Goal: Check status: Check status

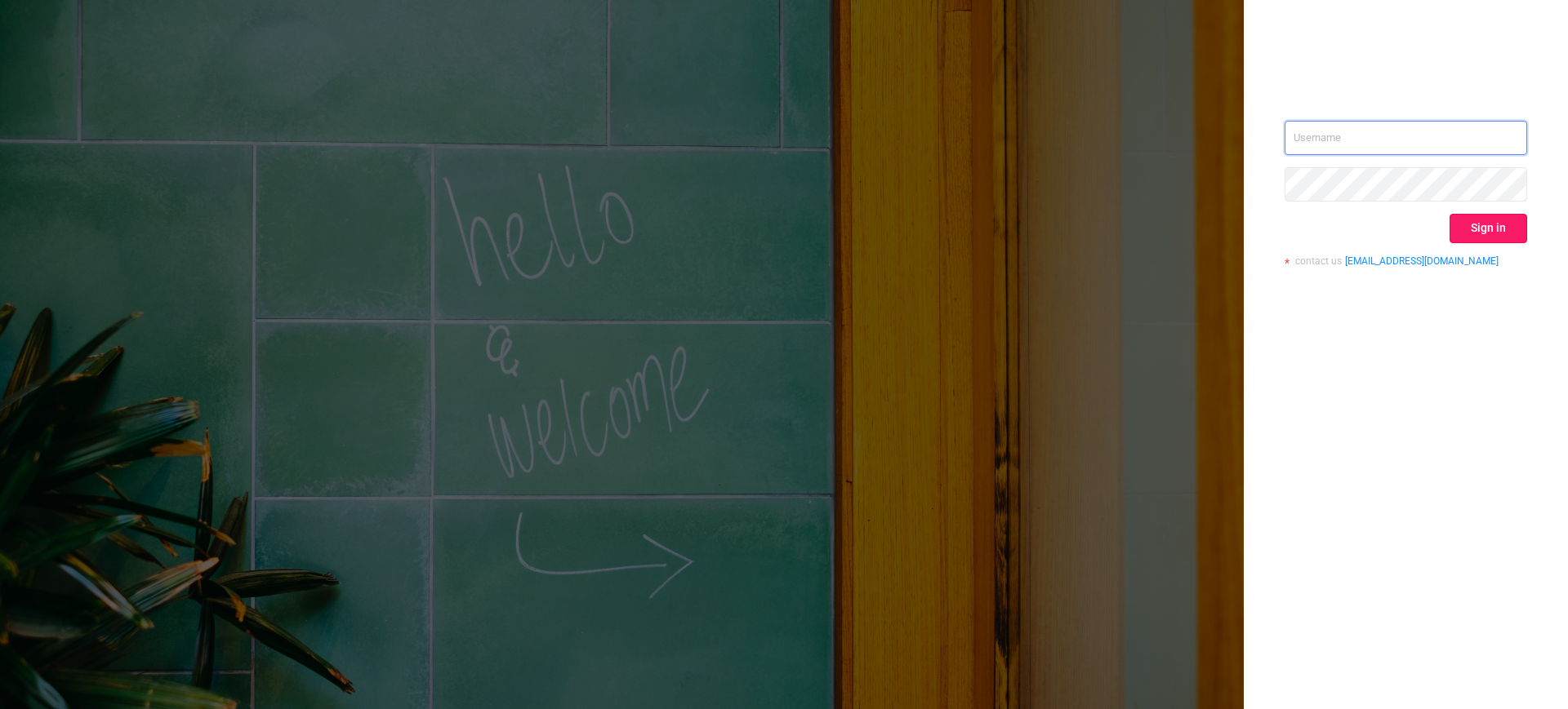
type input "[EMAIL_ADDRESS][DOMAIN_NAME]"
click at [1492, 233] on button "Sign in" at bounding box center [1488, 228] width 78 height 29
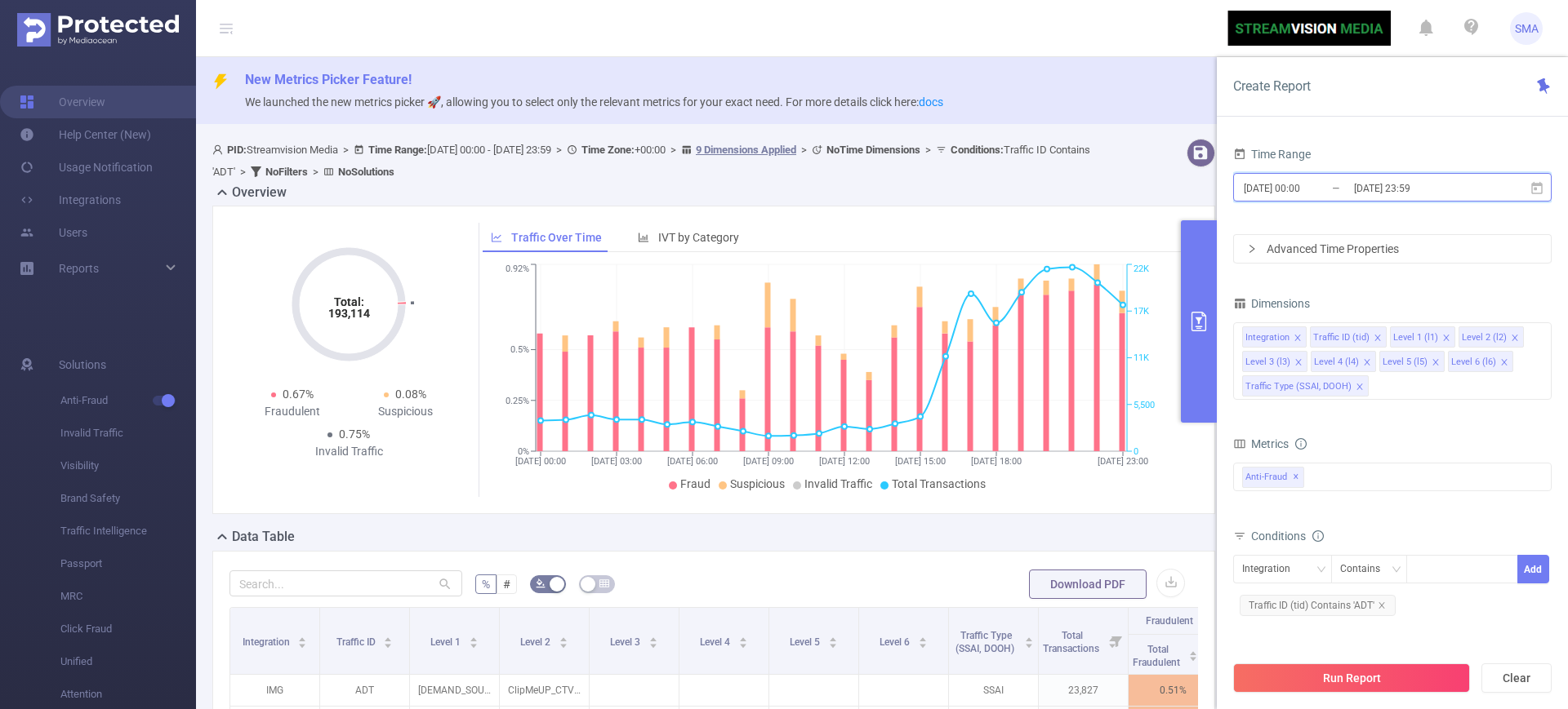
click at [1539, 192] on icon at bounding box center [1537, 187] width 11 height 12
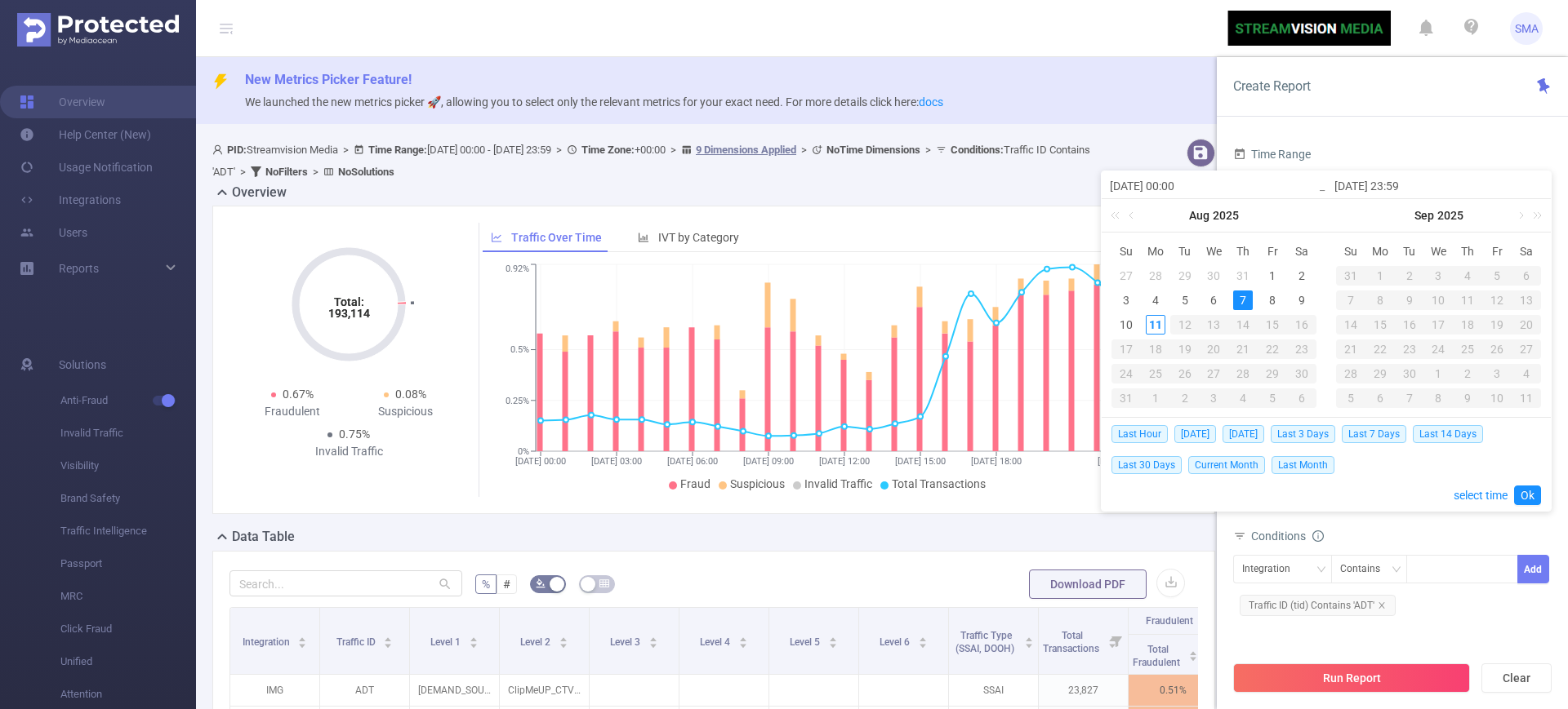
click at [1244, 300] on div "7" at bounding box center [1243, 300] width 20 height 20
click at [1159, 322] on div "11" at bounding box center [1155, 324] width 20 height 20
type input "[DATE] 14:00"
click at [1520, 499] on link "Ok" at bounding box center [1527, 495] width 27 height 20
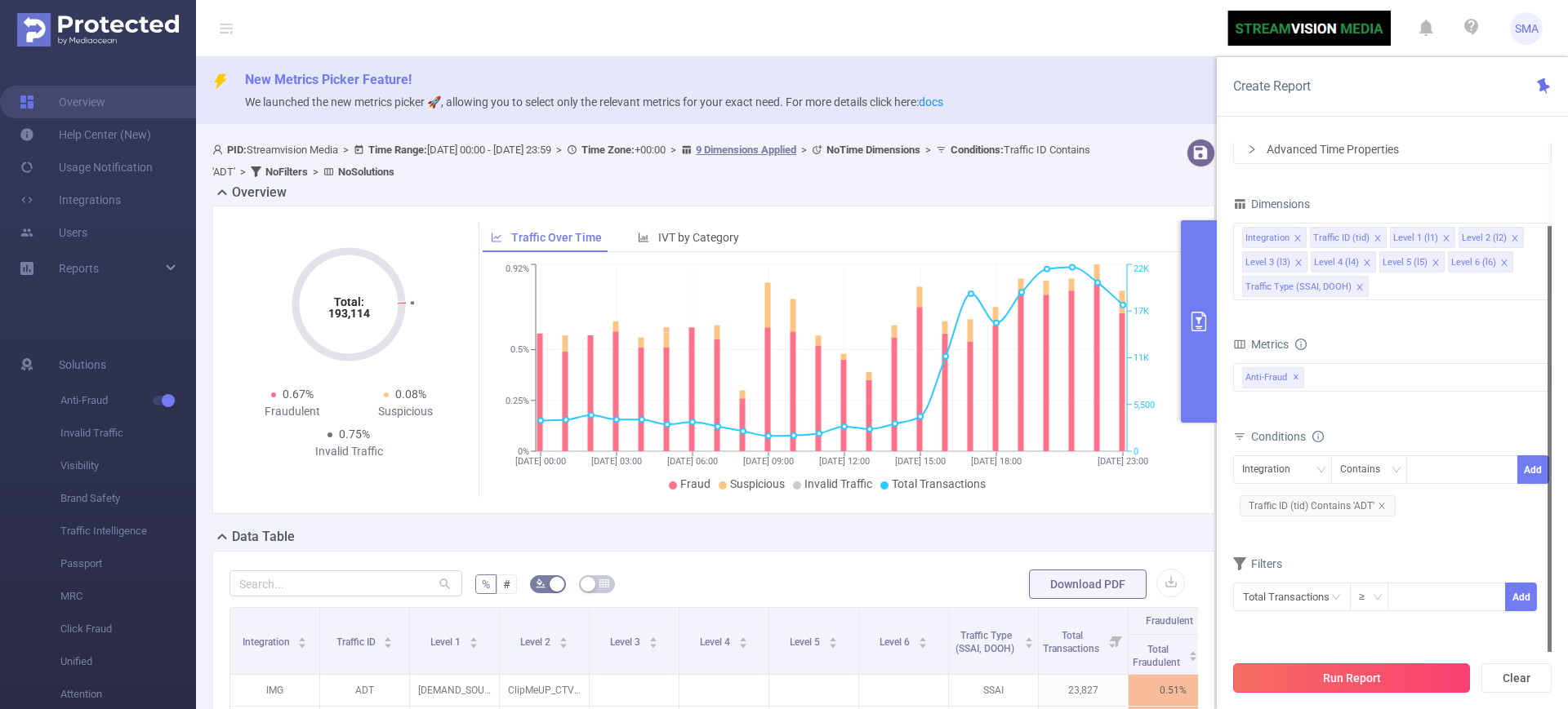
click at [1376, 686] on button "Run Report" at bounding box center [1351, 678] width 237 height 29
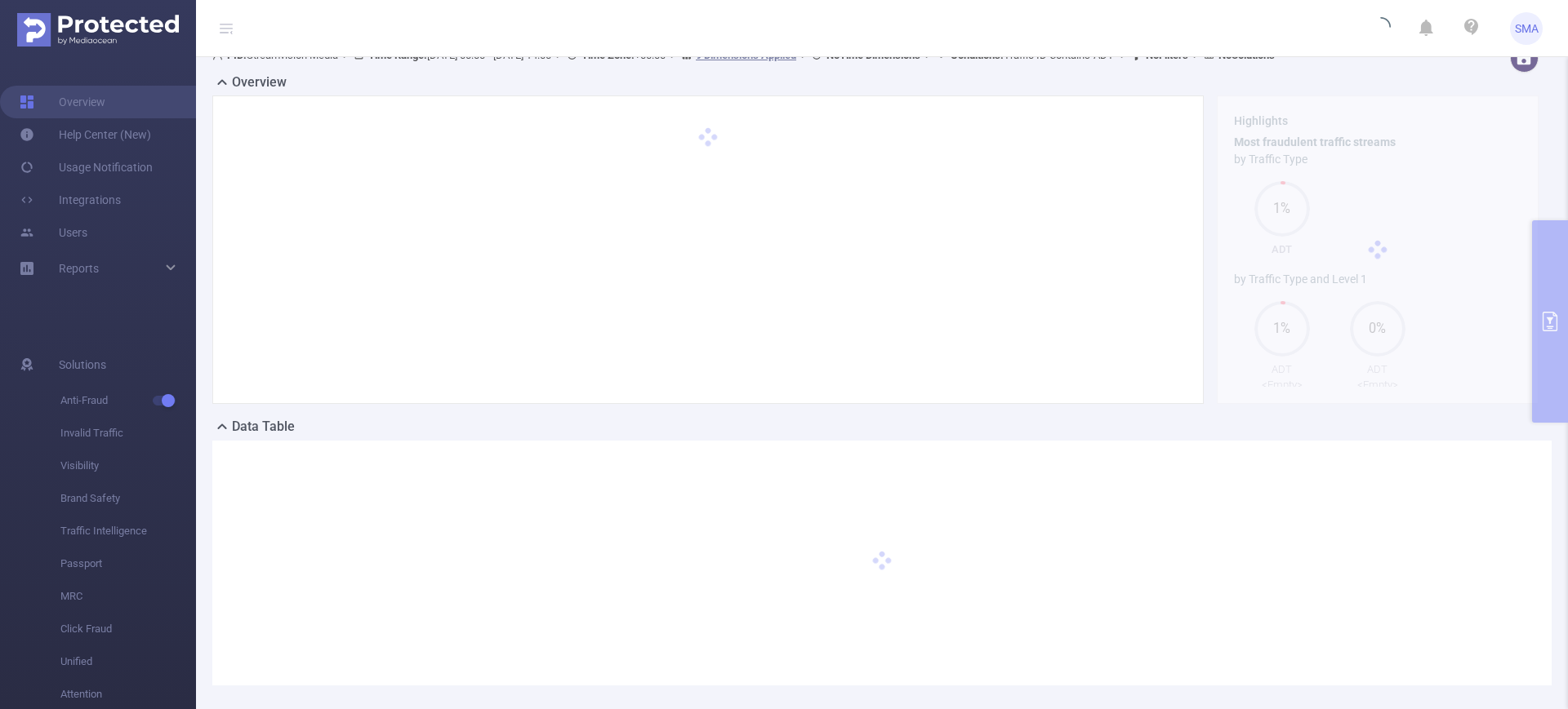
scroll to position [173, 0]
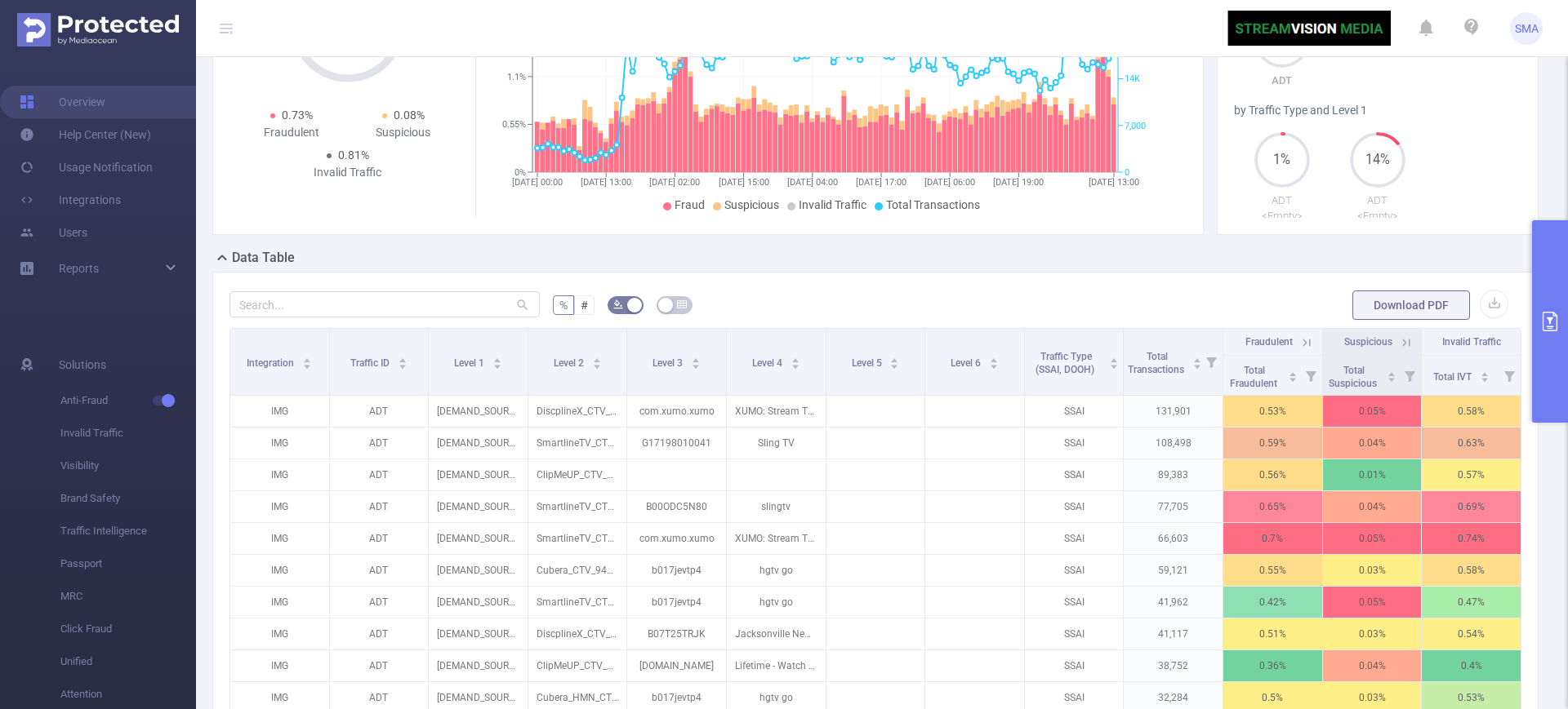
scroll to position [106, 0]
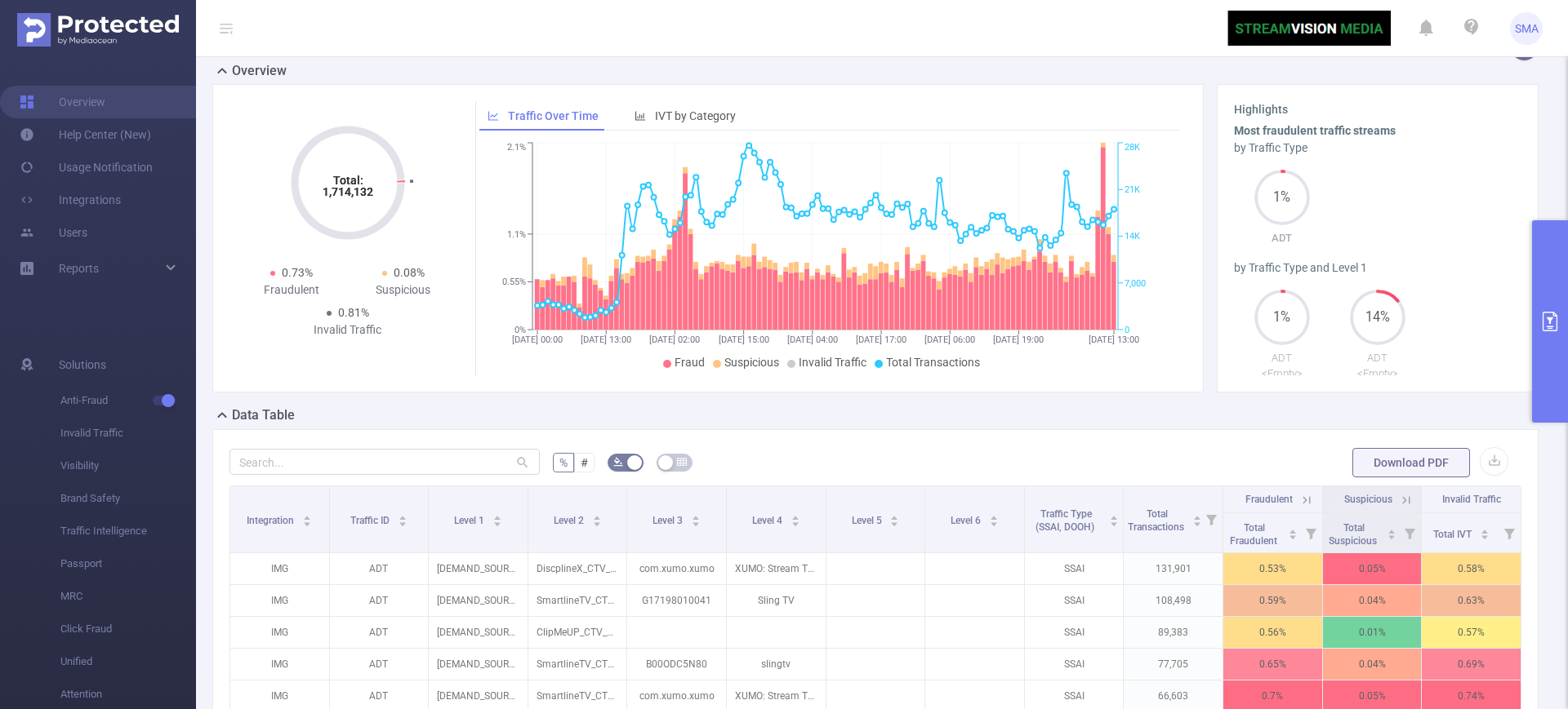
click at [1560, 335] on button "primary" at bounding box center [1550, 321] width 36 height 202
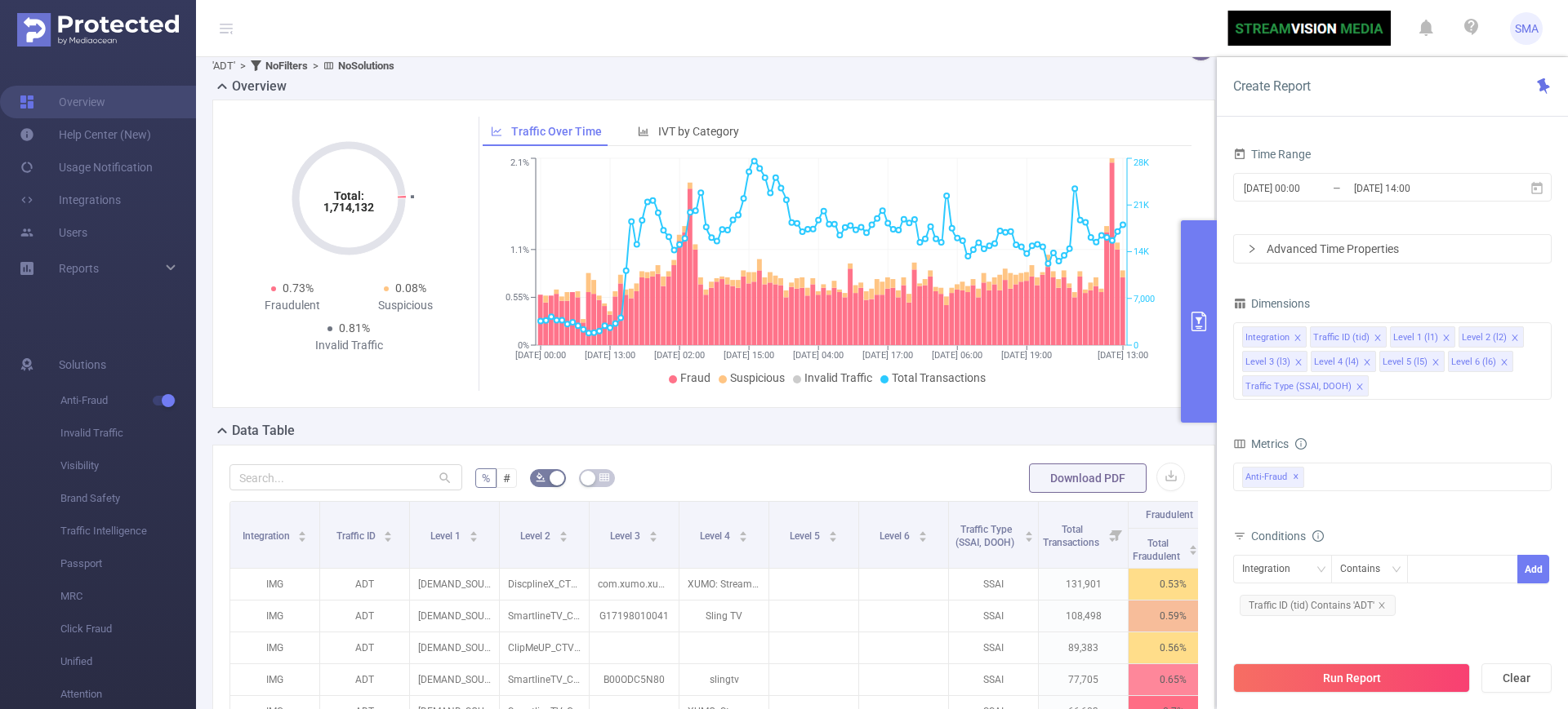
click at [1323, 247] on div "Advanced Time Properties" at bounding box center [1392, 248] width 317 height 28
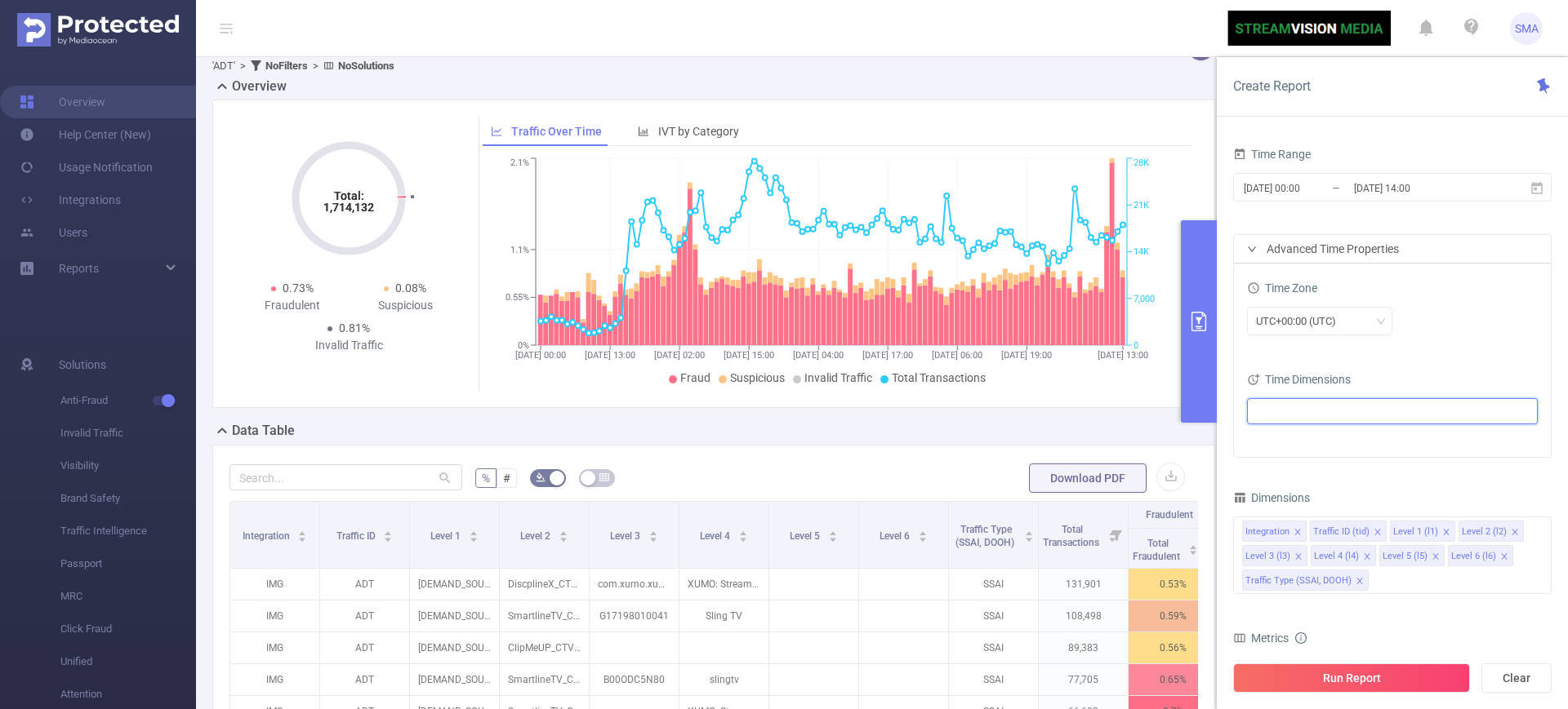
click at [1298, 410] on ul at bounding box center [1385, 412] width 269 height 25
click at [1301, 442] on span "Date (Example: [DATE] )" at bounding box center [1340, 442] width 100 height 13
click at [1294, 688] on button "Run Report" at bounding box center [1351, 678] width 237 height 29
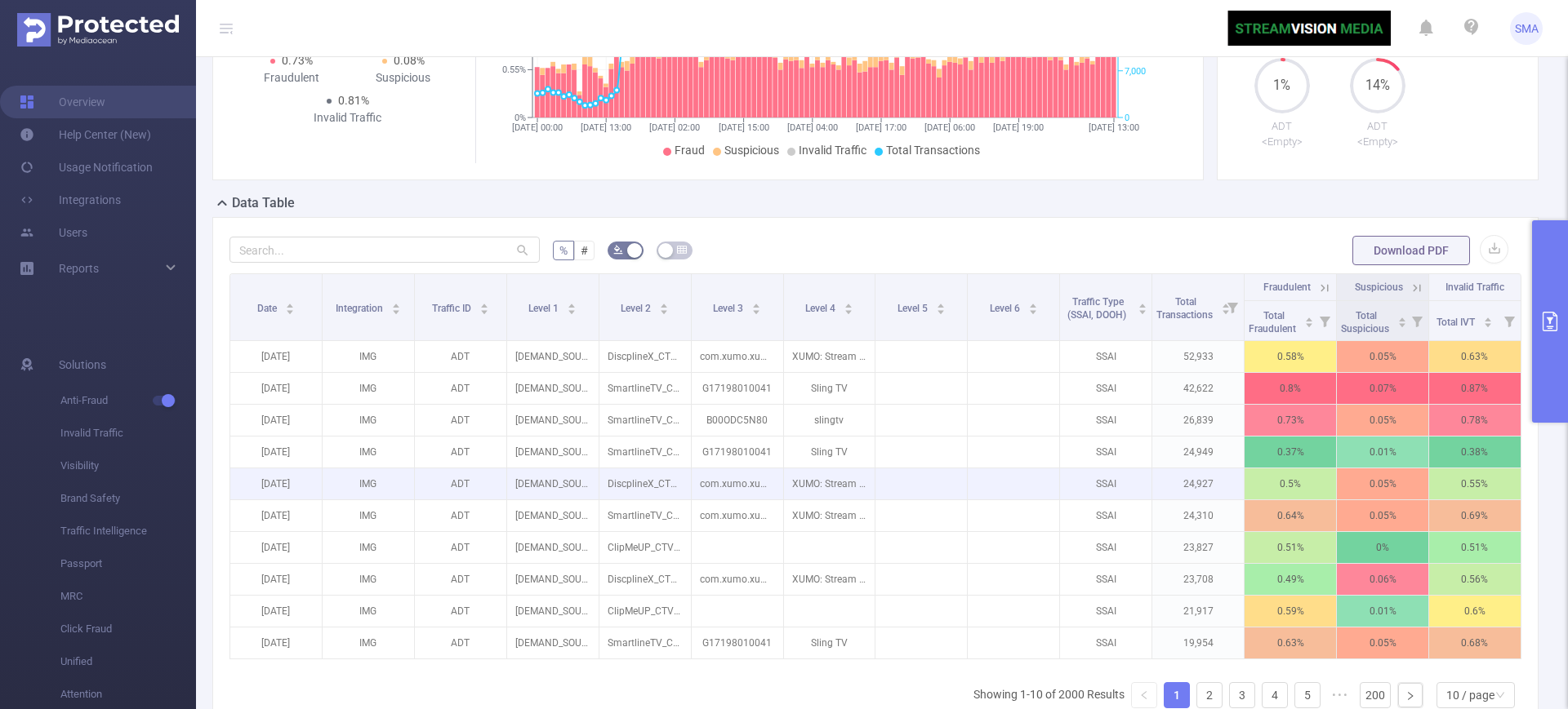
scroll to position [514, 0]
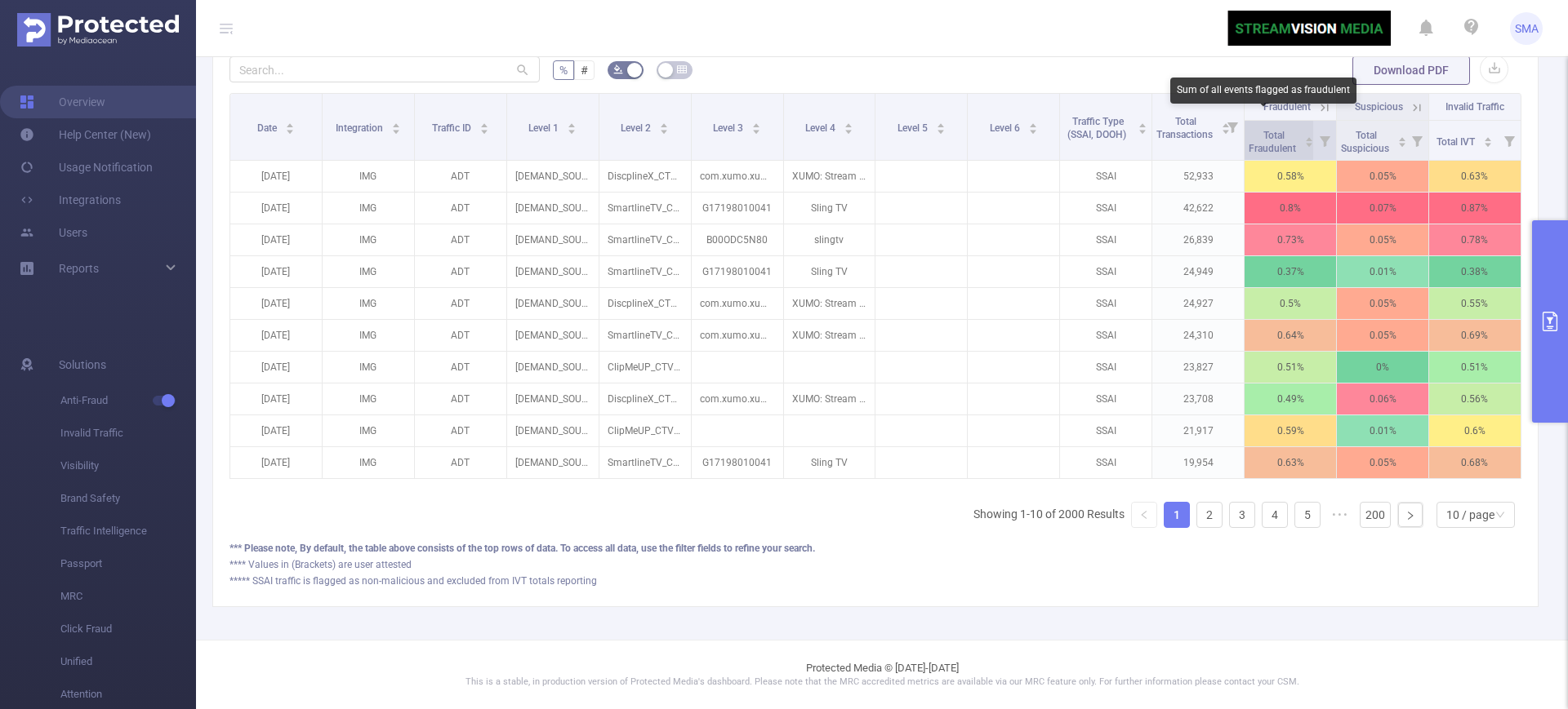
click at [1259, 130] on span "Total Fraudulent" at bounding box center [1273, 143] width 49 height 25
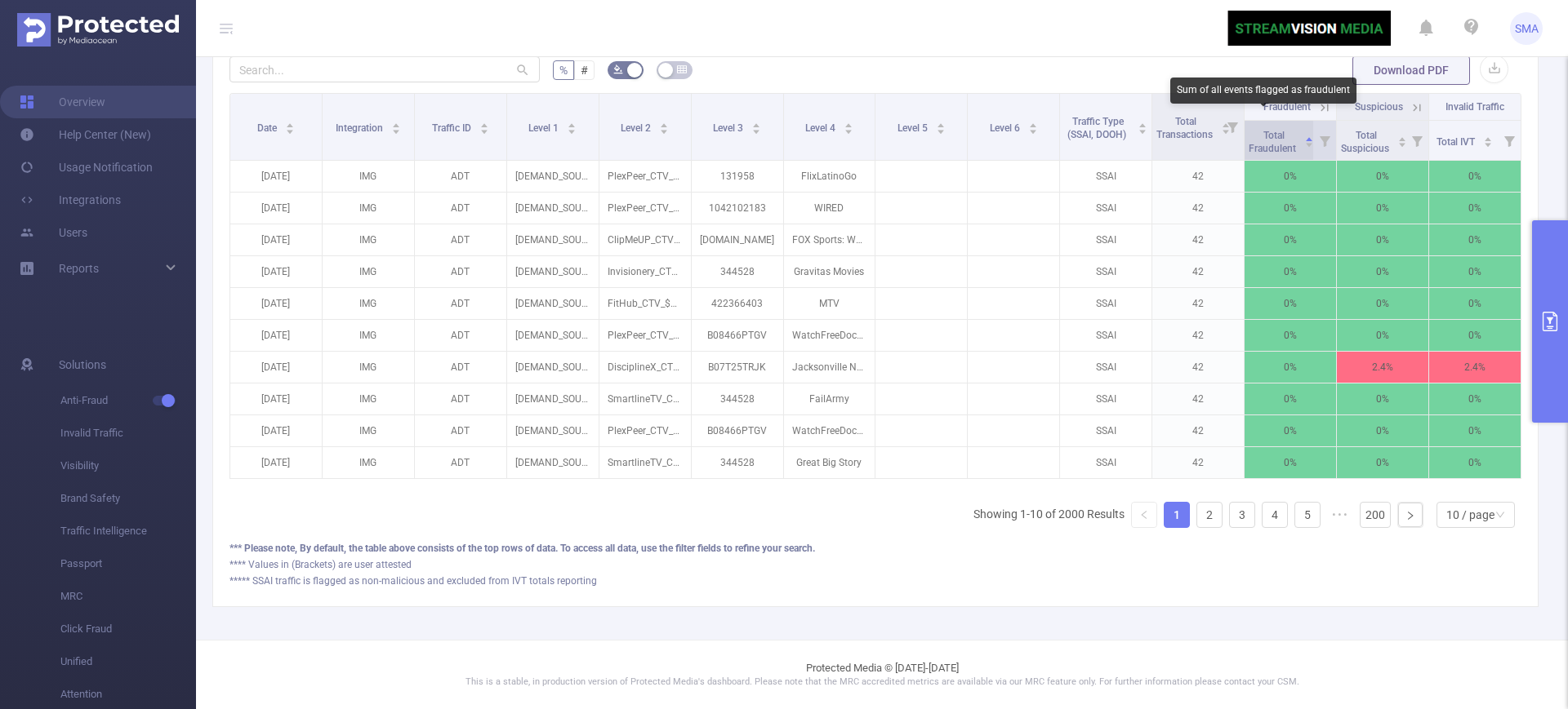
click at [1259, 130] on span "Total Fraudulent" at bounding box center [1273, 143] width 49 height 25
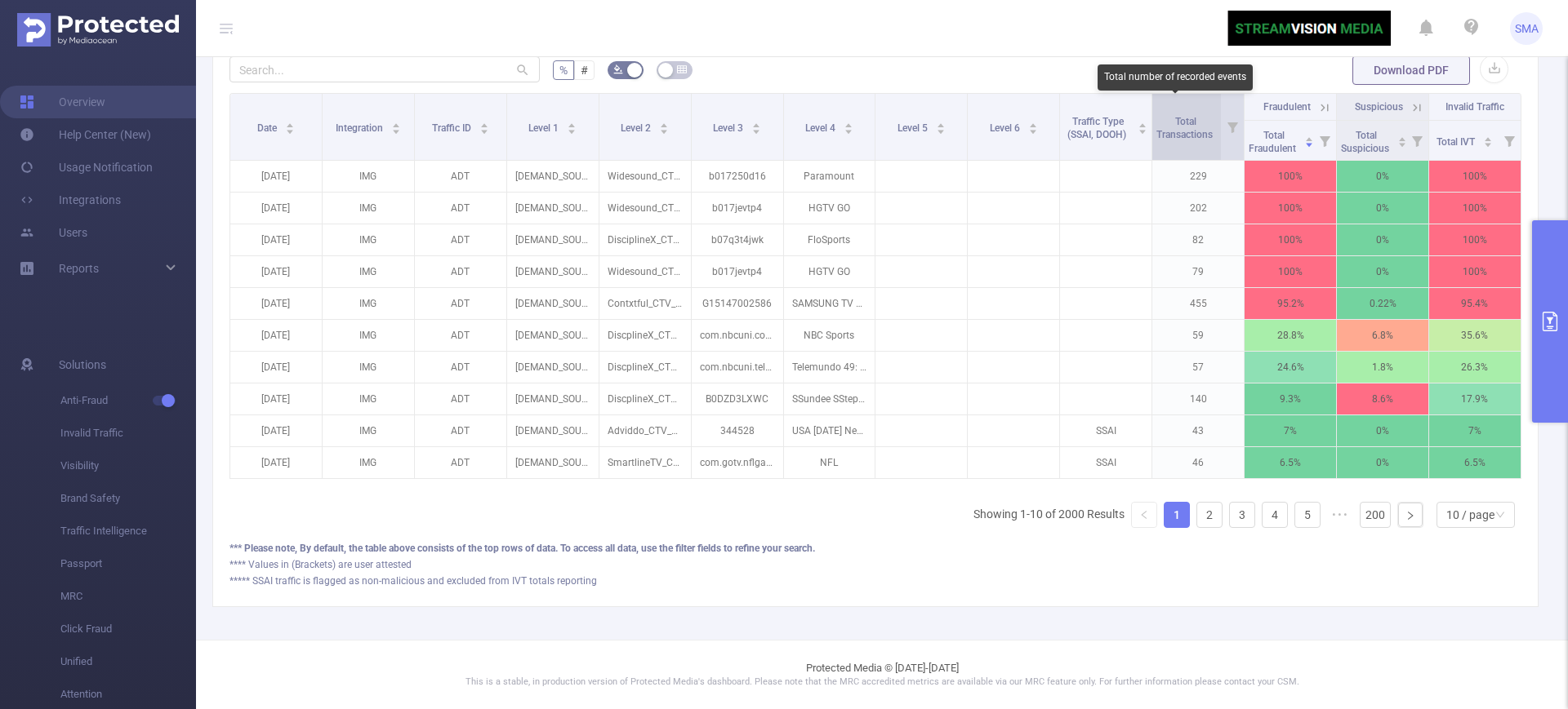
click at [1170, 116] on span "Total Transactions" at bounding box center [1186, 128] width 59 height 25
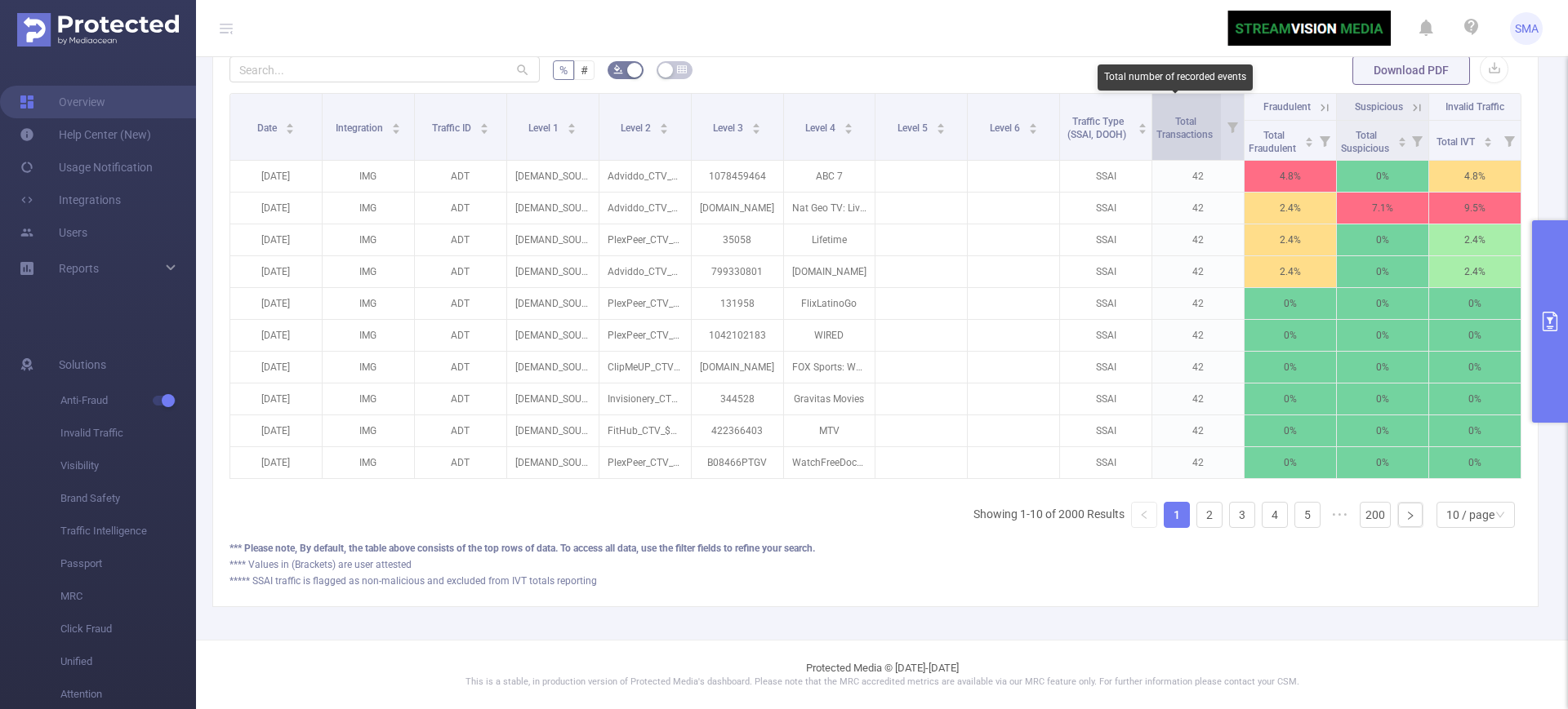
click at [1171, 116] on span "Total Transactions" at bounding box center [1186, 128] width 59 height 25
